Goal: Task Accomplishment & Management: Manage account settings

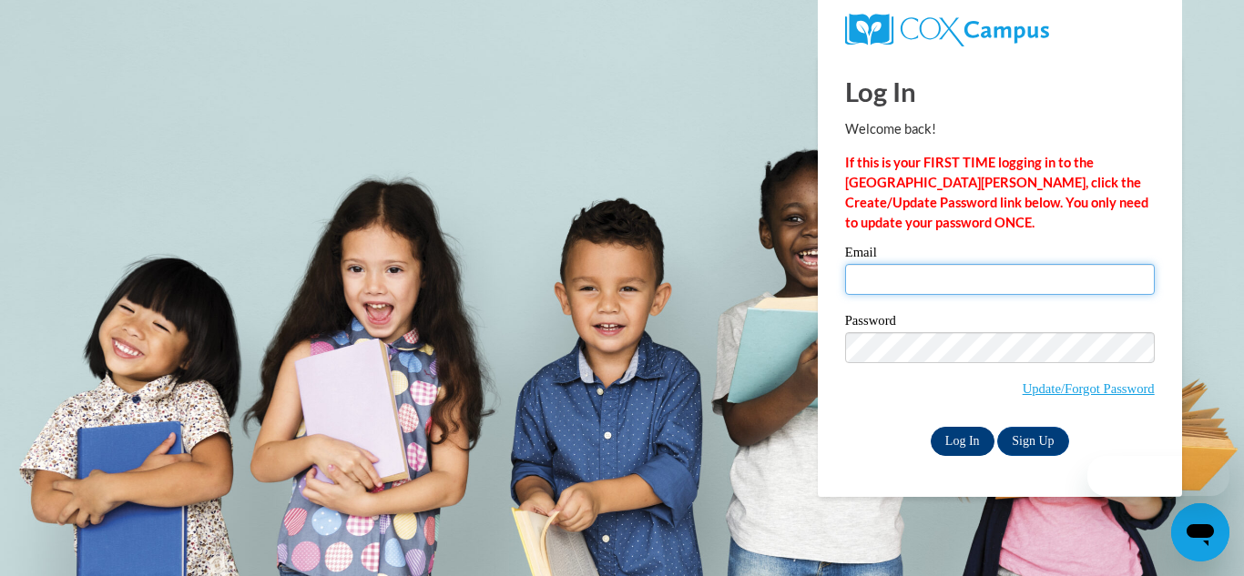
type input "[EMAIL_ADDRESS][DOMAIN_NAME]"
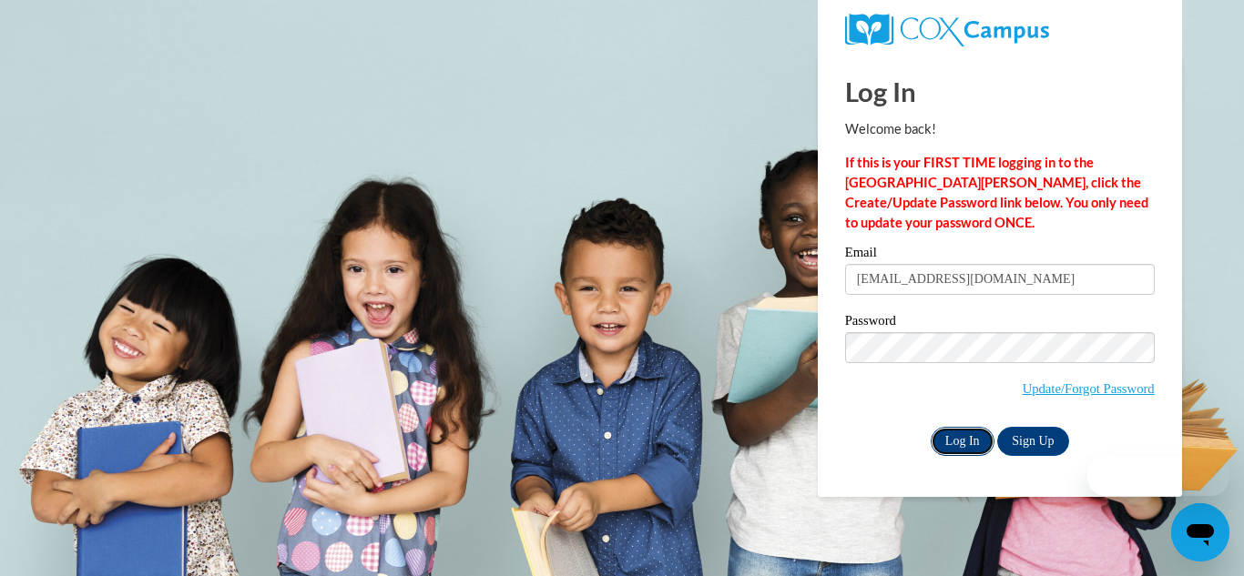
click at [968, 441] on input "Log In" at bounding box center [963, 441] width 64 height 29
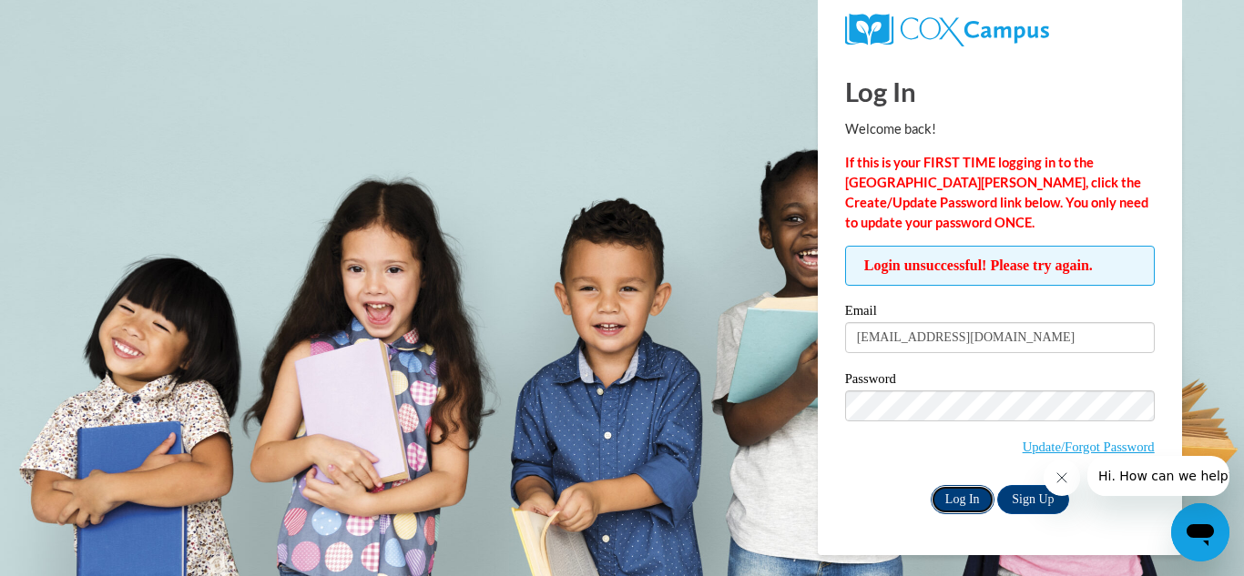
click at [963, 498] on input "Log In" at bounding box center [963, 499] width 64 height 29
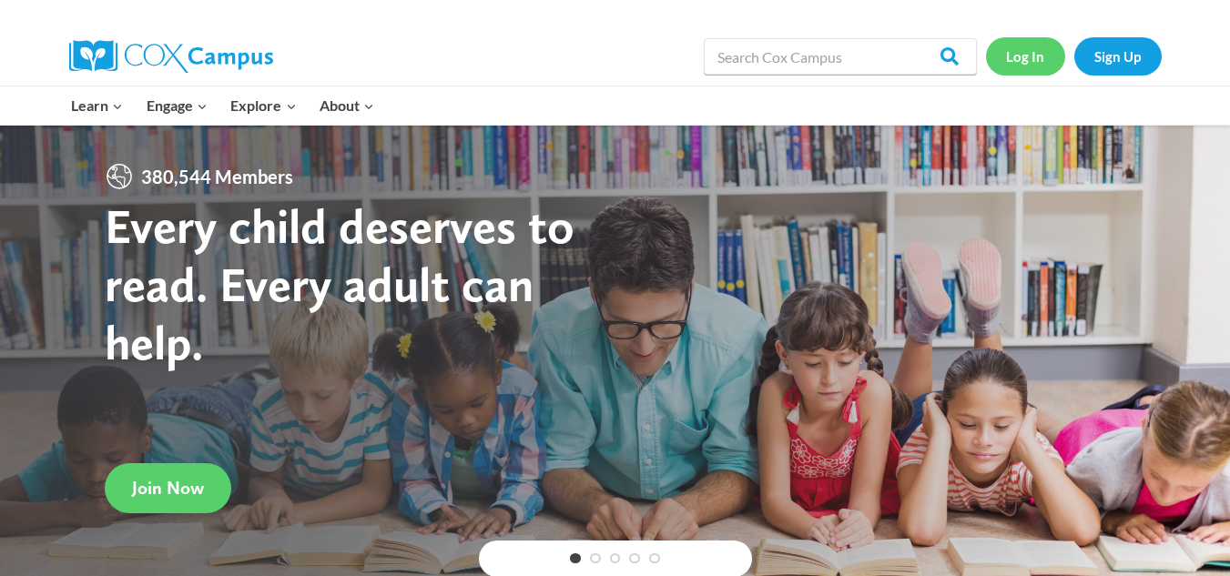
click at [1024, 45] on link "Log In" at bounding box center [1025, 55] width 79 height 37
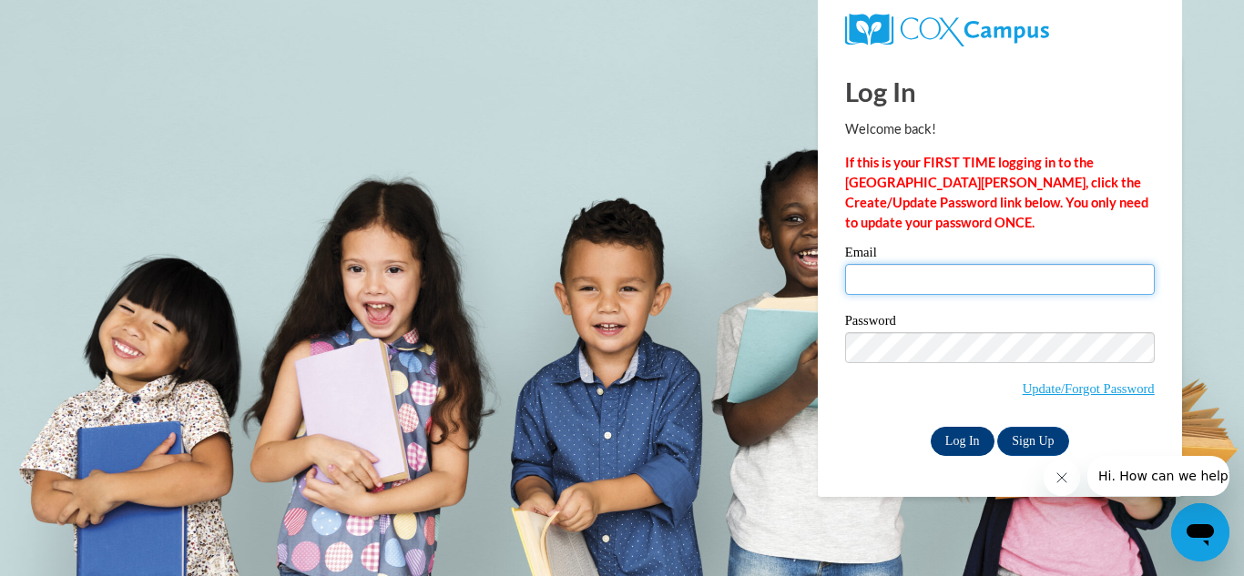
type input "[EMAIL_ADDRESS][DOMAIN_NAME]"
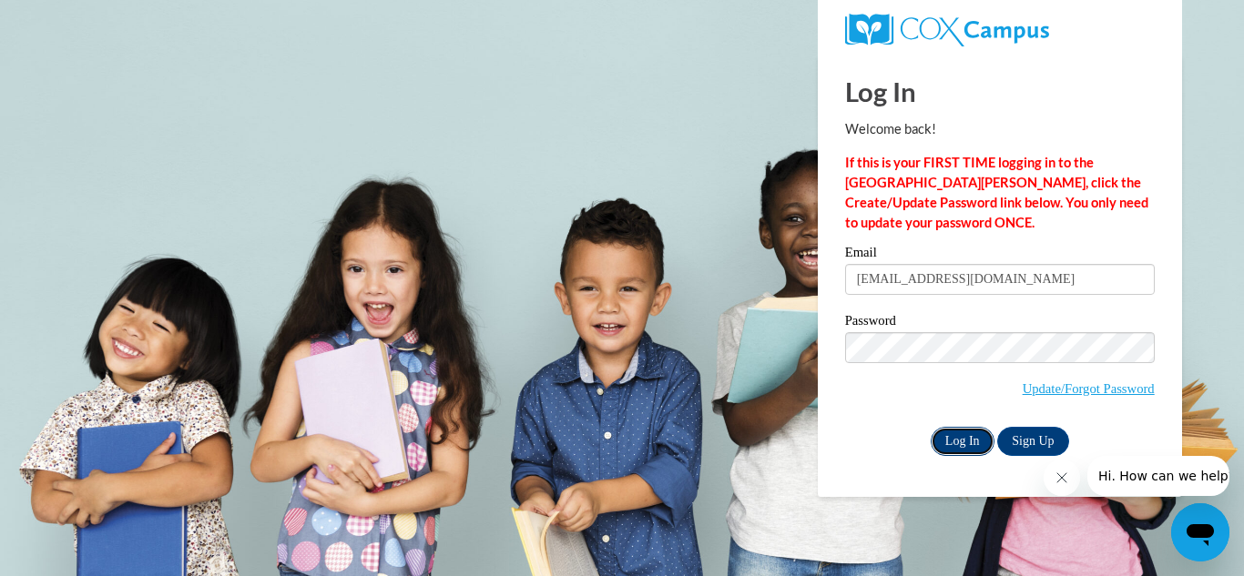
click at [968, 432] on input "Log In" at bounding box center [963, 441] width 64 height 29
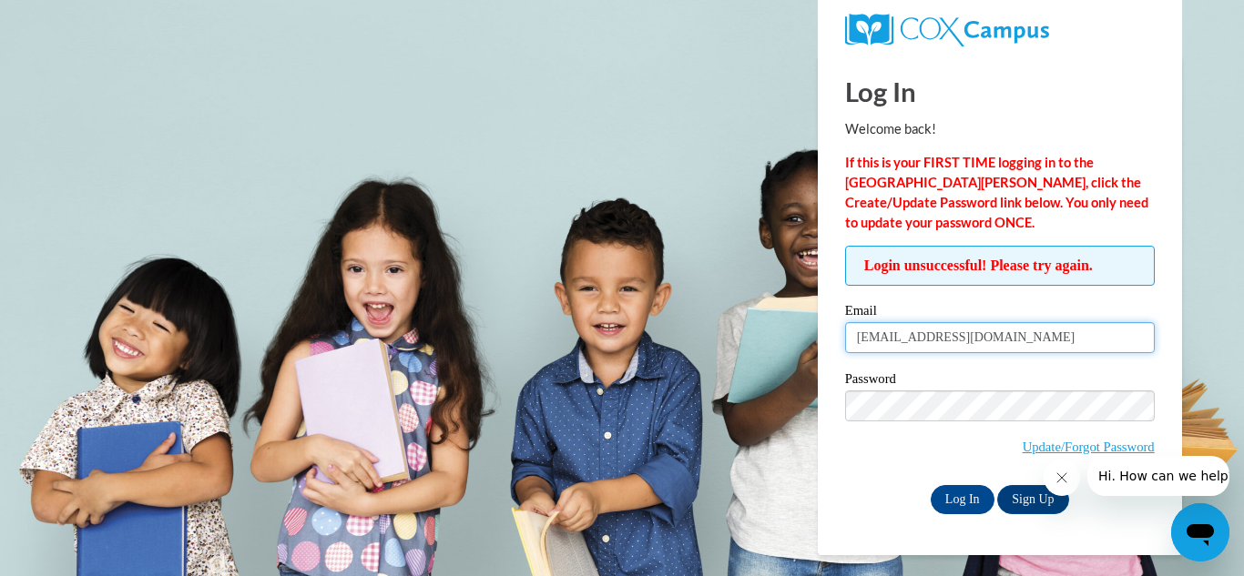
click at [1043, 353] on input "[EMAIL_ADDRESS][DOMAIN_NAME]" at bounding box center [1000, 337] width 310 height 31
click at [715, 155] on body "Log In Welcome back! If this is your FIRST TIME logging in to the NEW Cox Campu…" at bounding box center [622, 288] width 1244 height 576
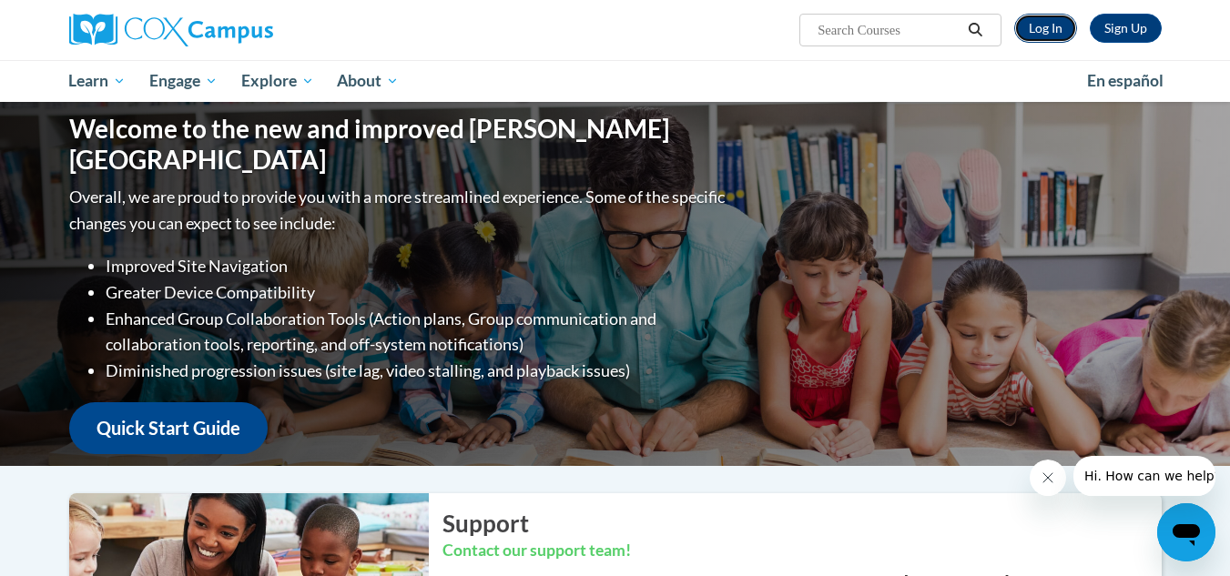
click at [1042, 20] on link "Log In" at bounding box center [1046, 28] width 63 height 29
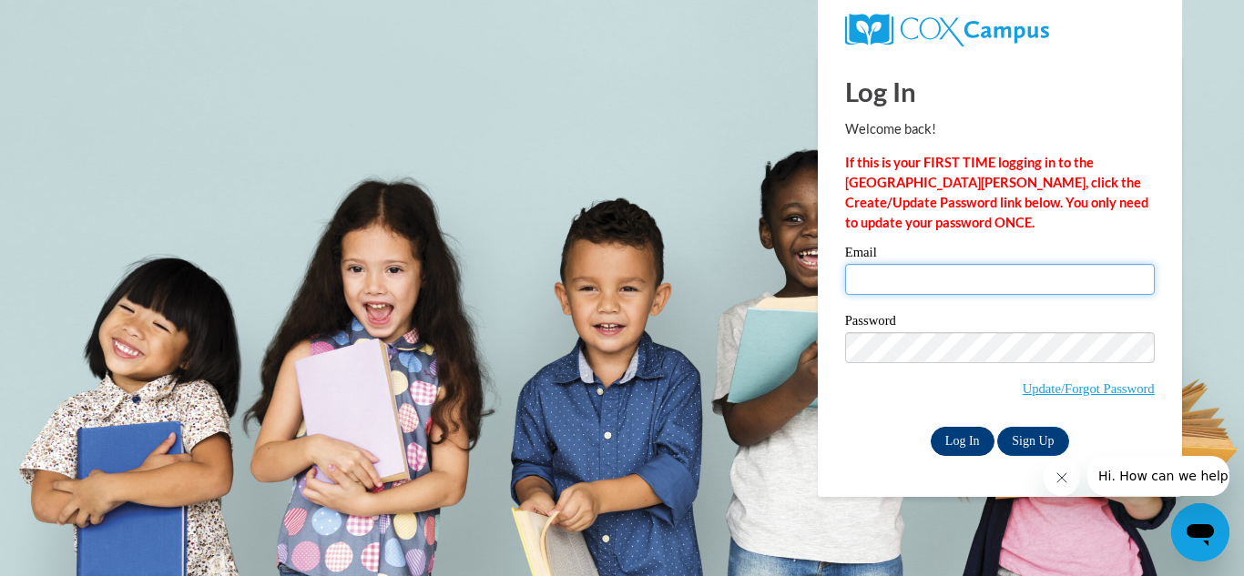
type input "[EMAIL_ADDRESS][DOMAIN_NAME]"
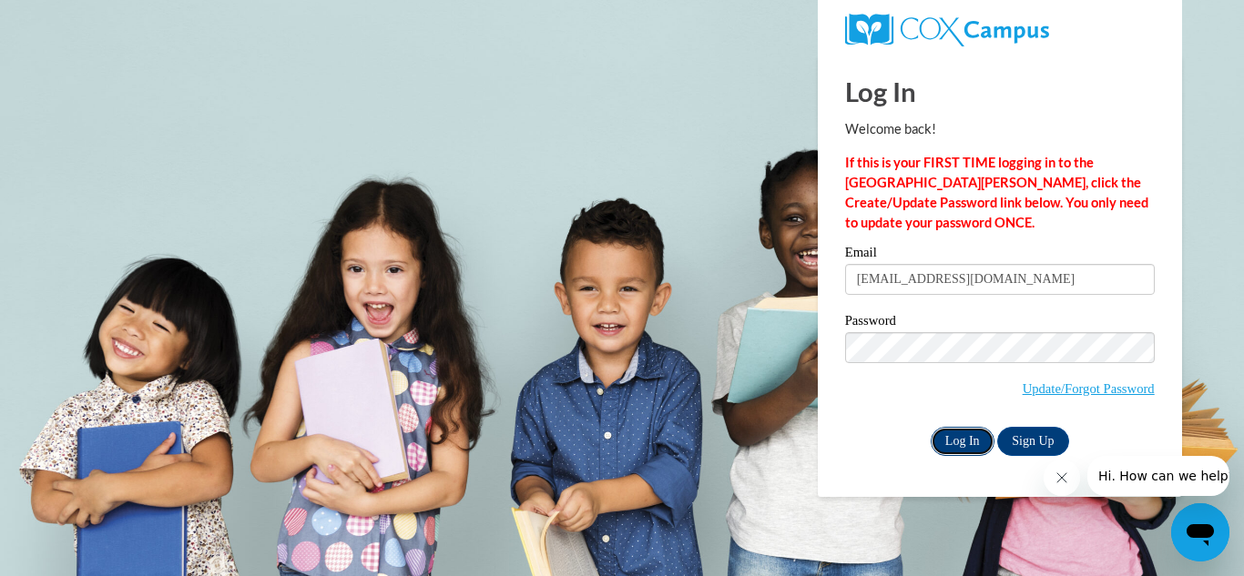
click at [966, 434] on input "Log In" at bounding box center [963, 441] width 64 height 29
